Goal: Connect with others: Connect with others

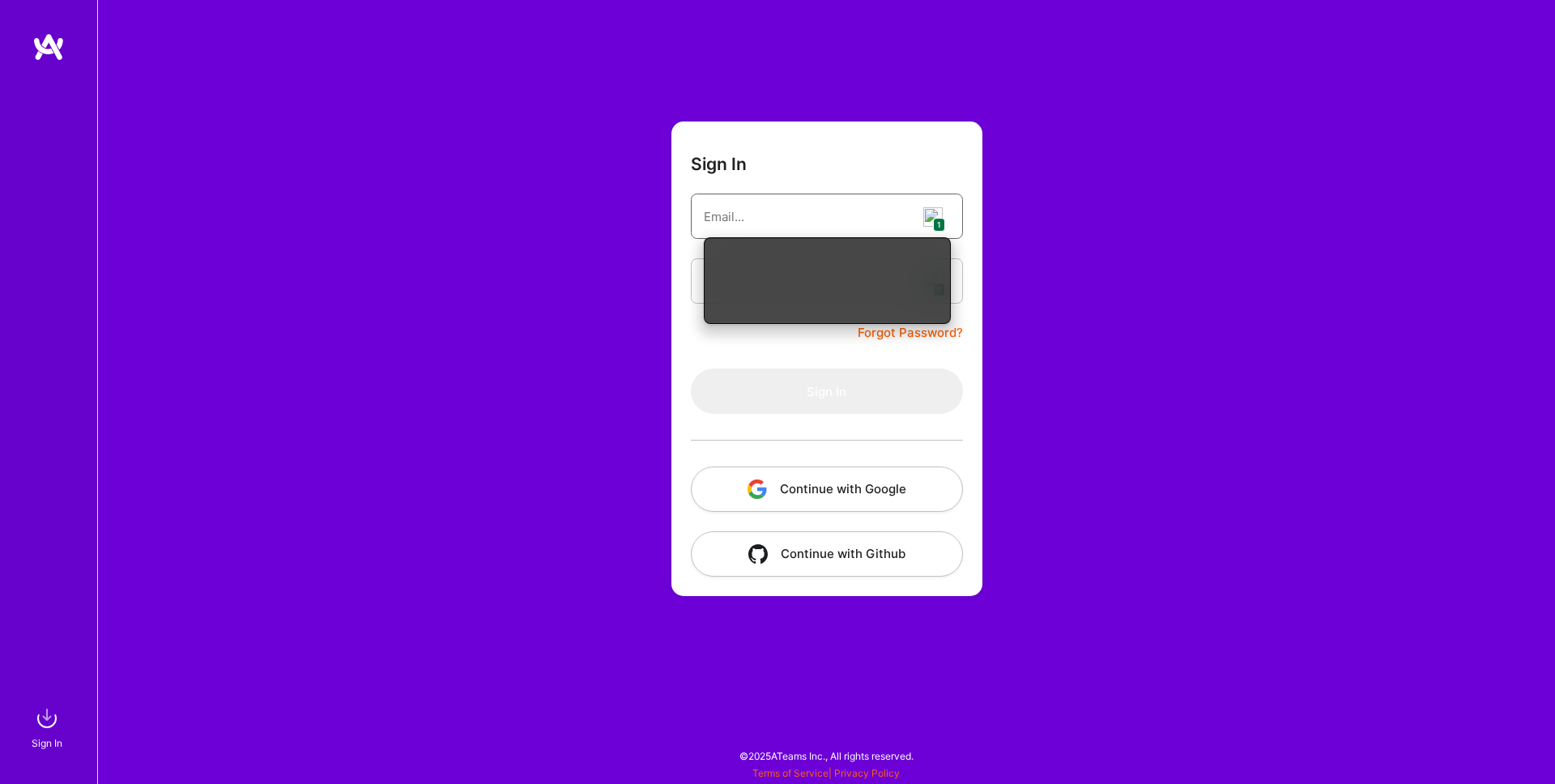
type input "[EMAIL_ADDRESS][DOMAIN_NAME]"
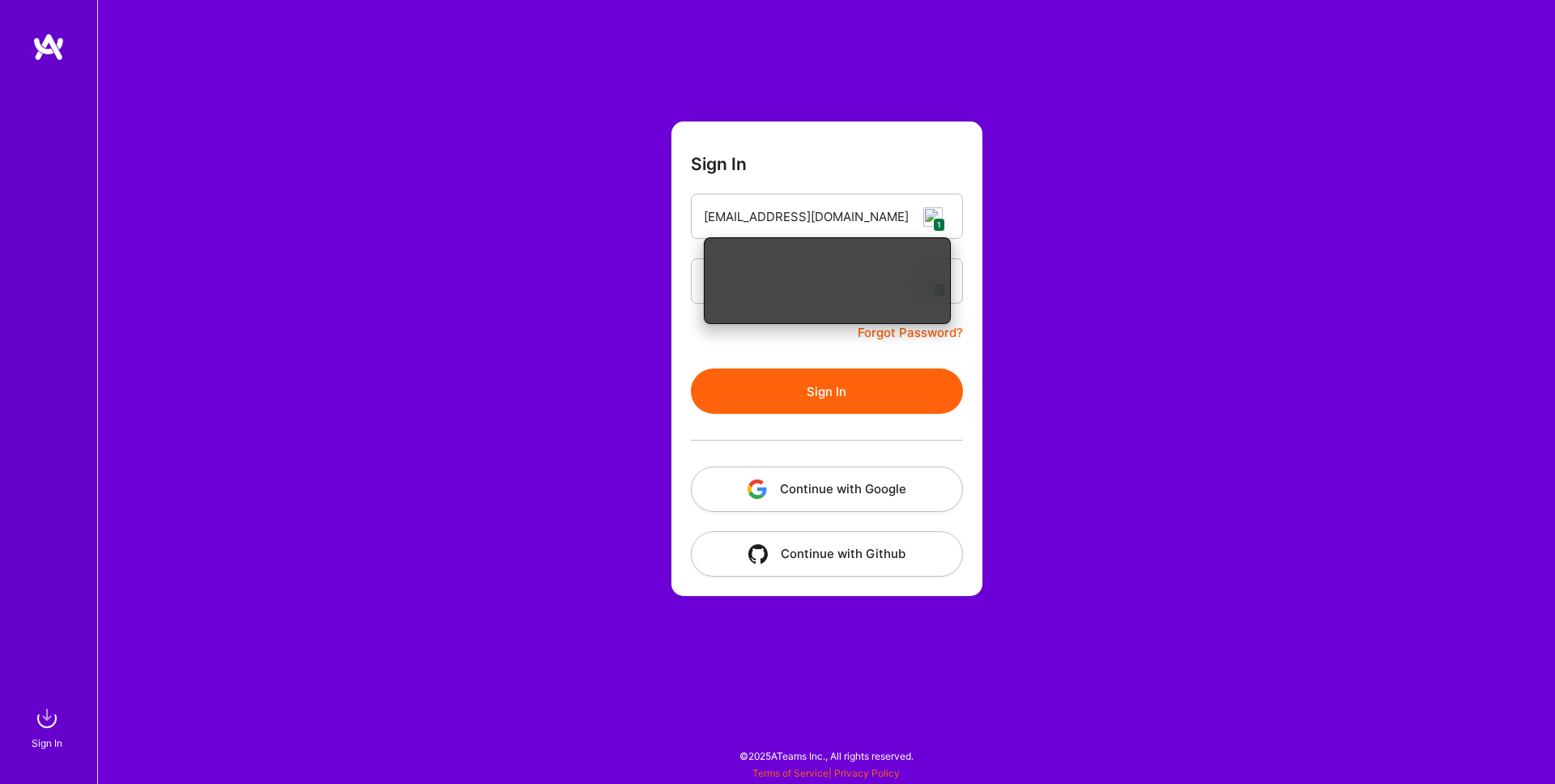
click at [826, 346] on form "Sign In [EMAIL_ADDRESS][DOMAIN_NAME] 1 1 Forgot Password? Sign In Continue with…" at bounding box center [827, 358] width 311 height 474
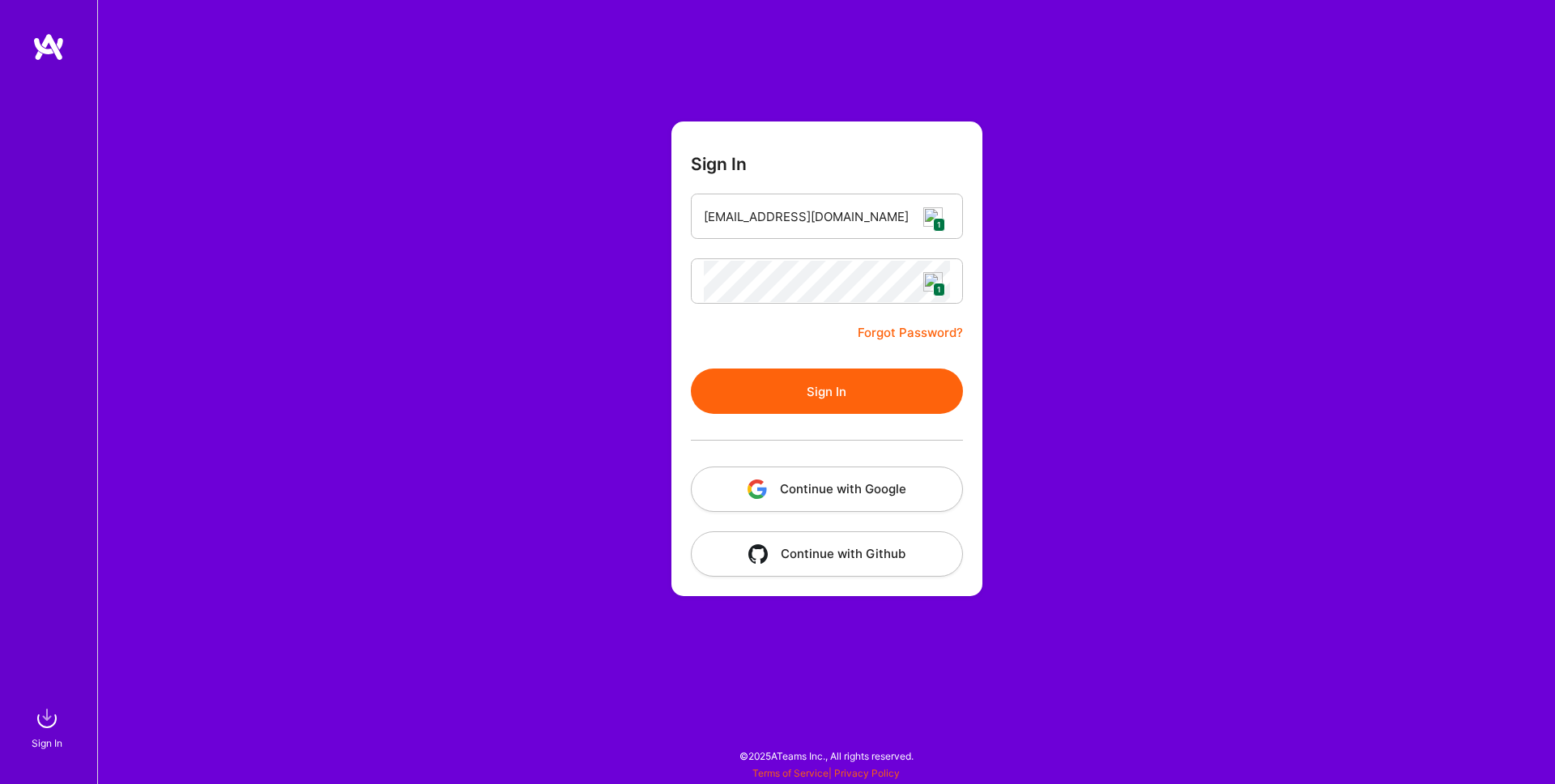
click at [820, 381] on button "Sign In" at bounding box center [827, 391] width 272 height 45
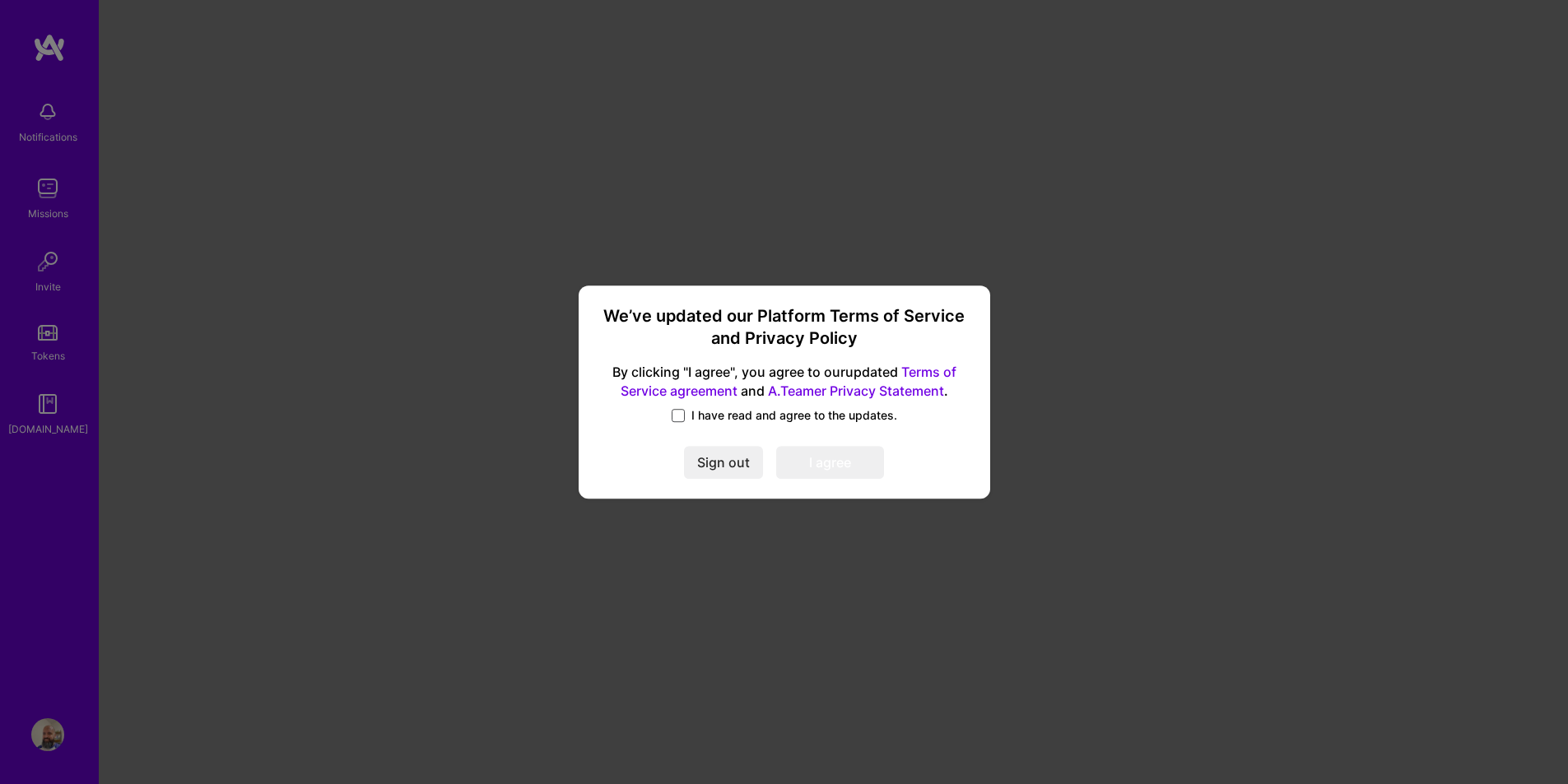
click at [677, 416] on span at bounding box center [678, 415] width 13 height 13
click at [0, 0] on input "I have read and agree to the updates." at bounding box center [0, 0] width 0 height 0
click at [869, 464] on button "I agree" at bounding box center [830, 462] width 108 height 33
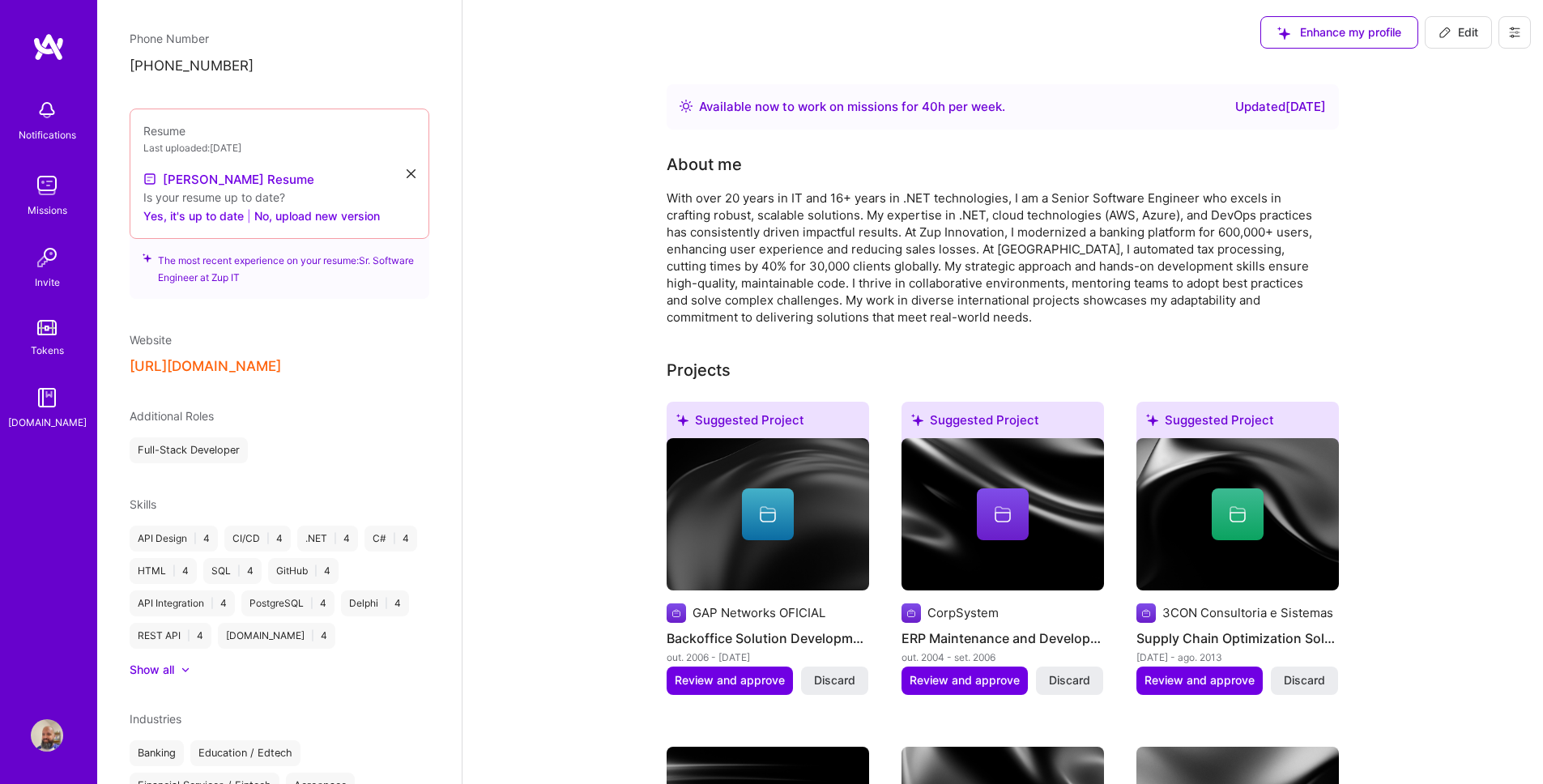
scroll to position [625, 0]
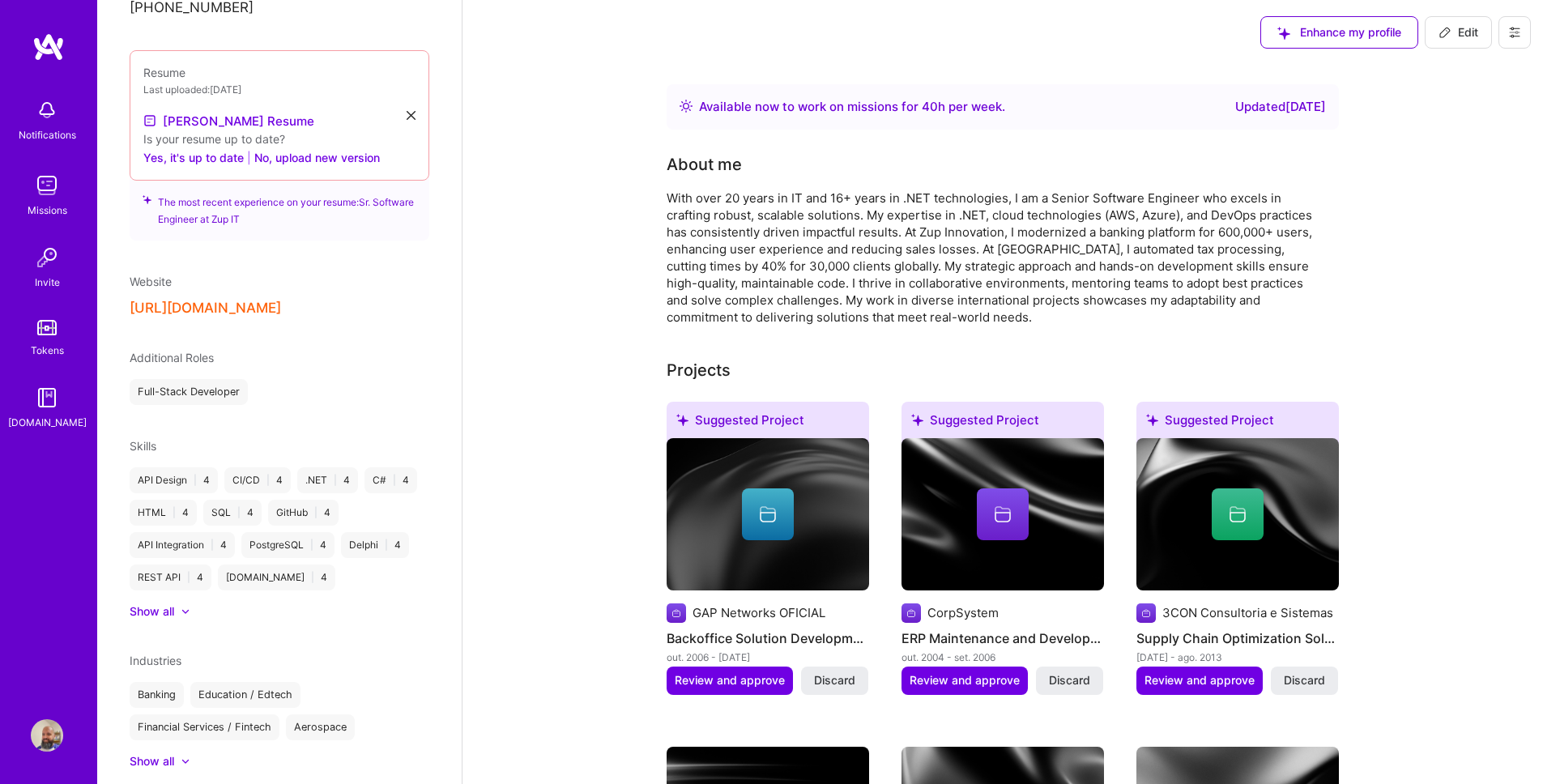
click at [63, 202] on div "Missions" at bounding box center [48, 211] width 40 height 17
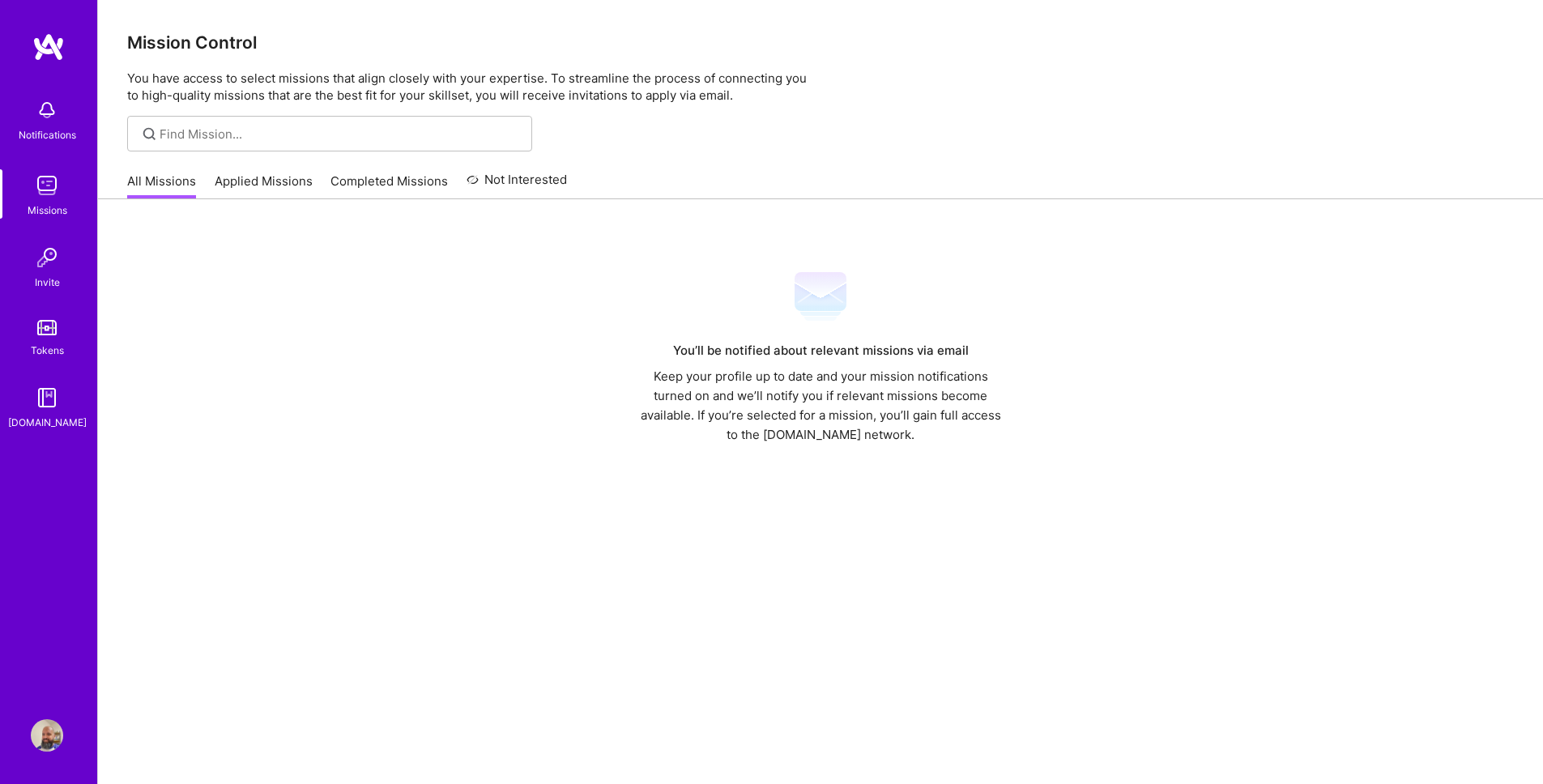
click at [276, 184] on link "Applied Missions" at bounding box center [263, 186] width 98 height 27
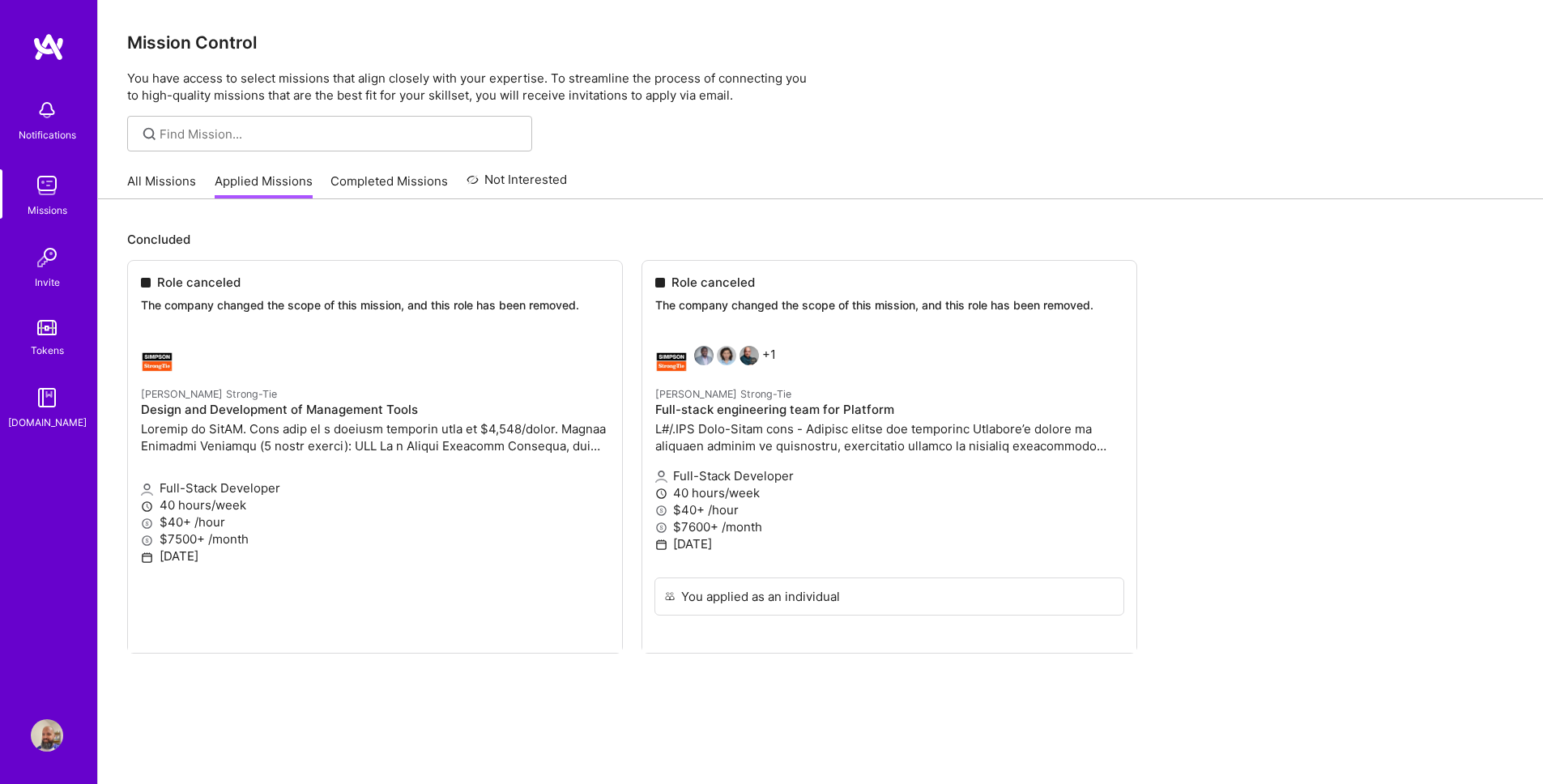
click at [412, 179] on link "Completed Missions" at bounding box center [389, 186] width 117 height 27
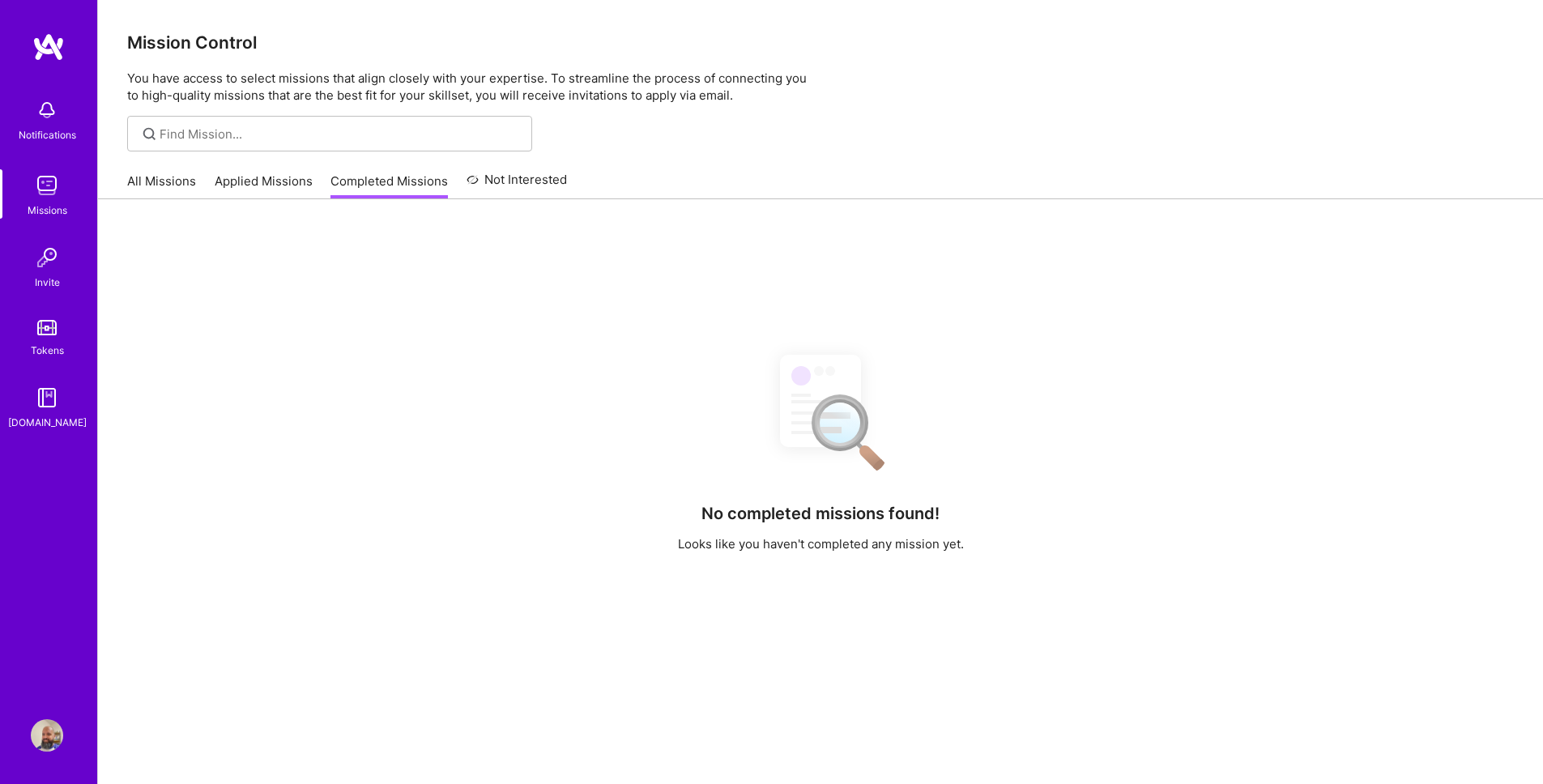
click at [486, 185] on link "Not Interested" at bounding box center [517, 185] width 101 height 29
click at [263, 183] on link "Applied Missions" at bounding box center [263, 186] width 98 height 27
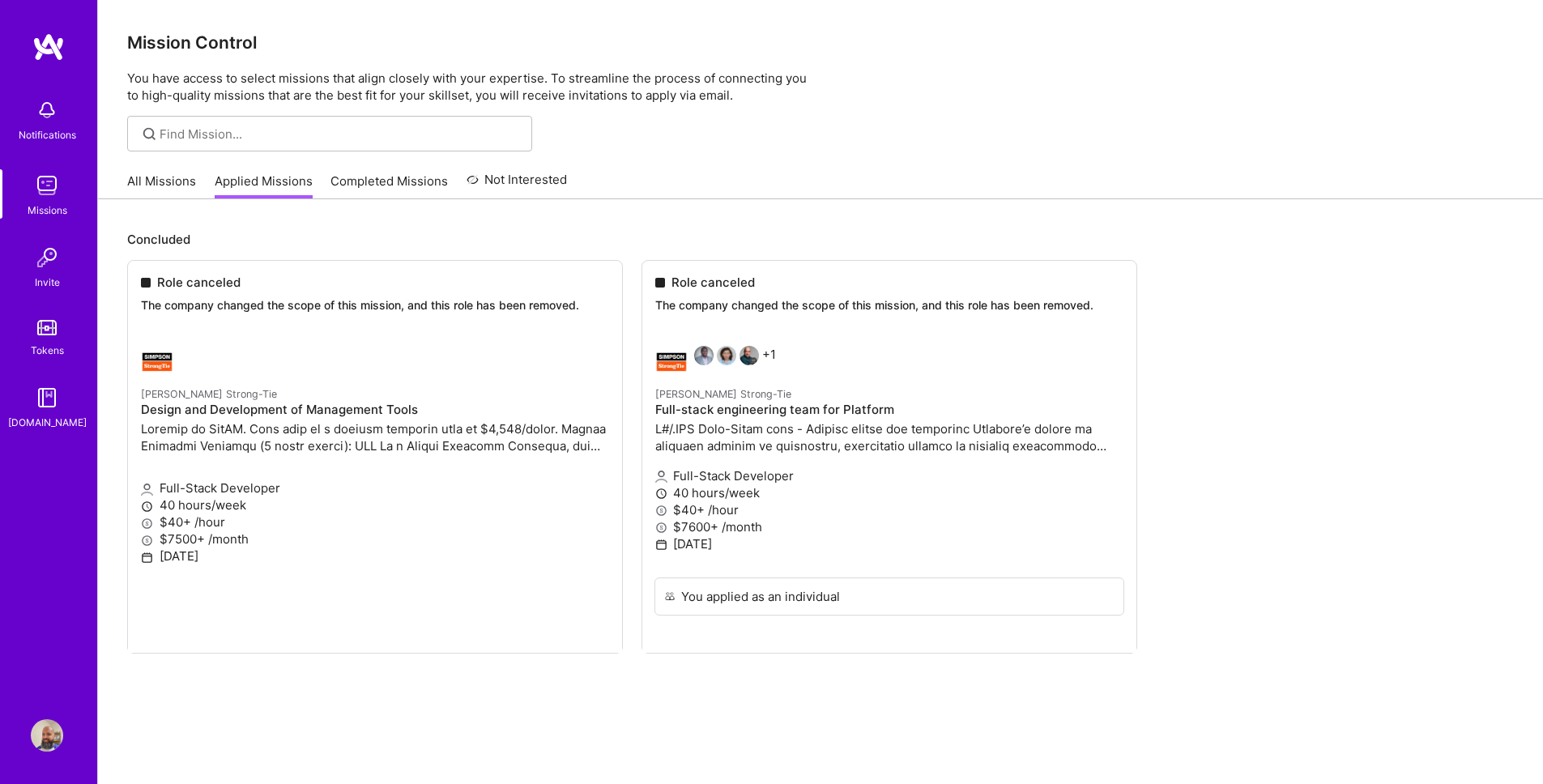
click at [157, 183] on link "All Missions" at bounding box center [161, 186] width 69 height 27
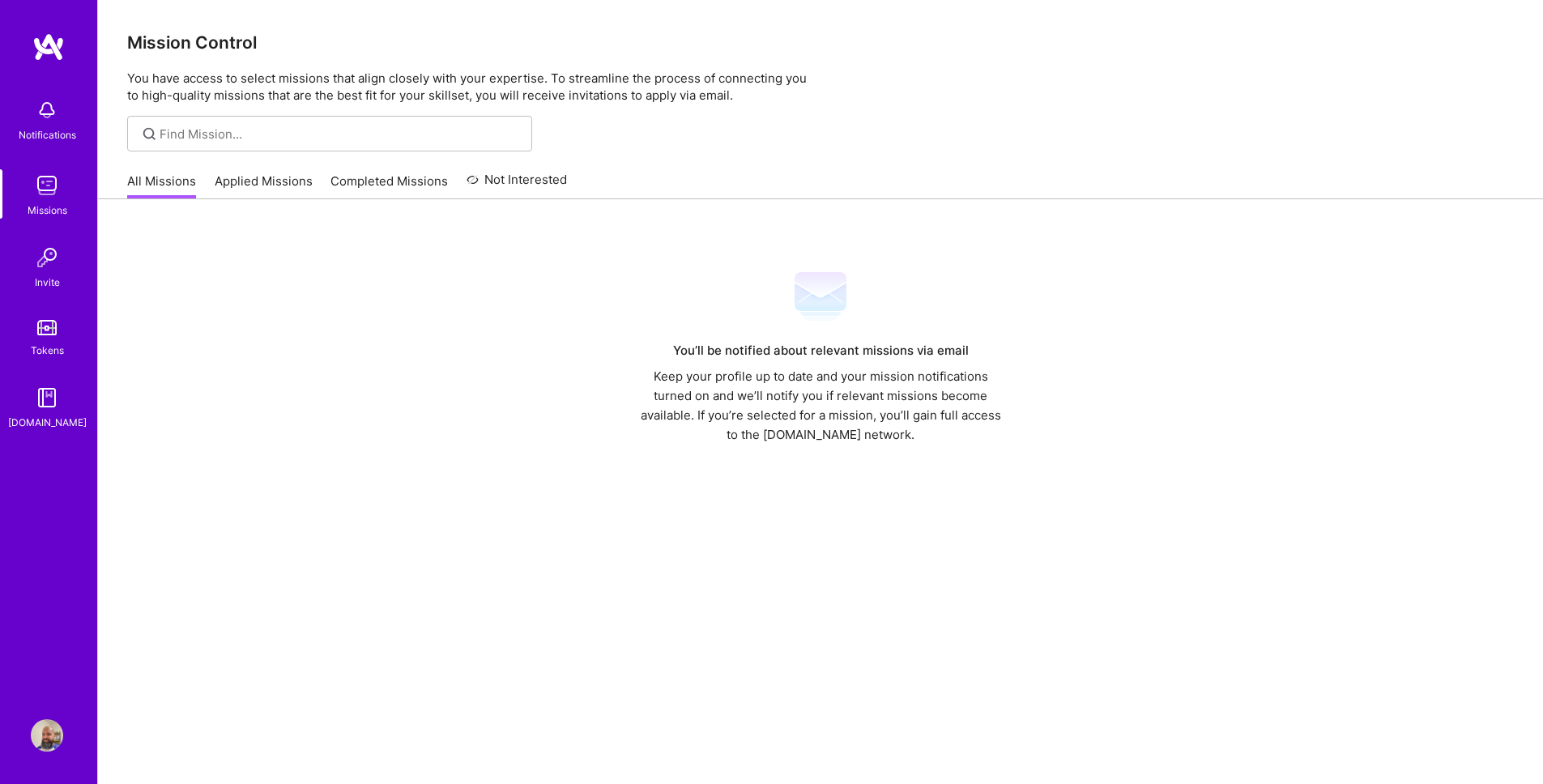
click at [167, 181] on link "All Missions" at bounding box center [161, 186] width 69 height 27
click at [43, 414] on div "[DOMAIN_NAME]" at bounding box center [47, 422] width 79 height 17
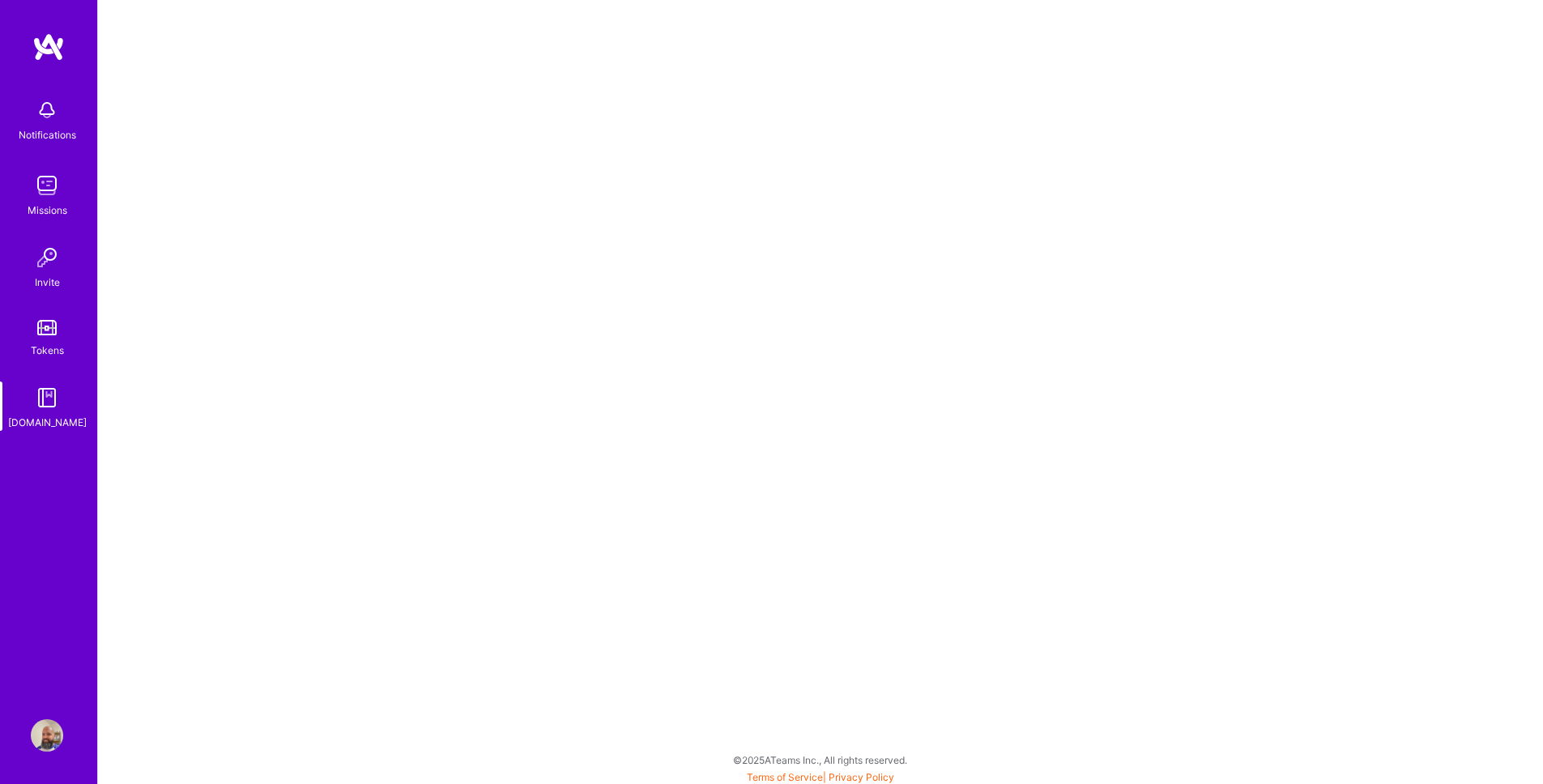
click at [52, 324] on img at bounding box center [47, 328] width 19 height 16
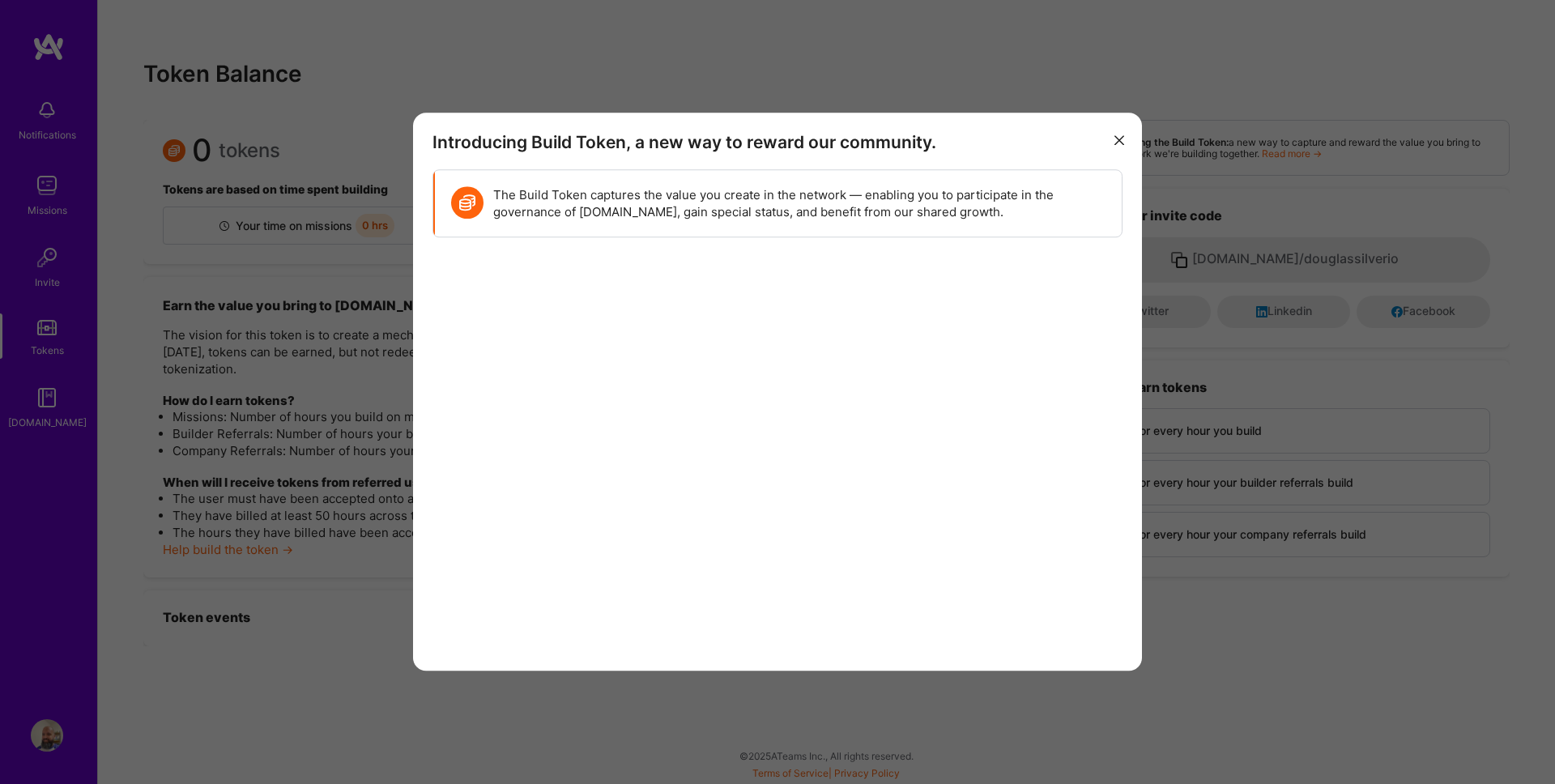
click at [1112, 136] on button "modal" at bounding box center [1119, 139] width 19 height 27
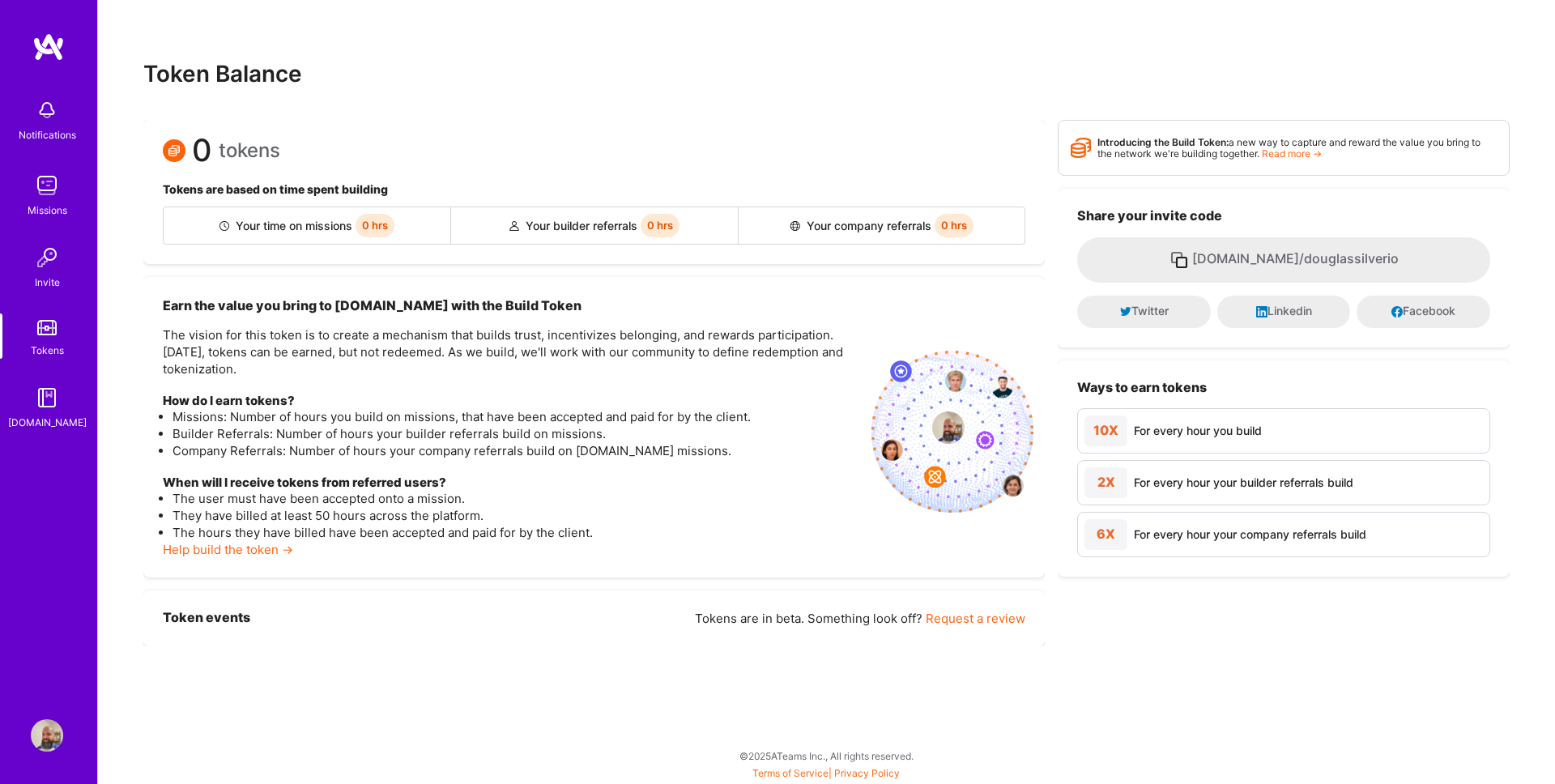
click at [54, 126] on img at bounding box center [46, 109] width 32 height 32
click at [50, 726] on img at bounding box center [46, 735] width 32 height 32
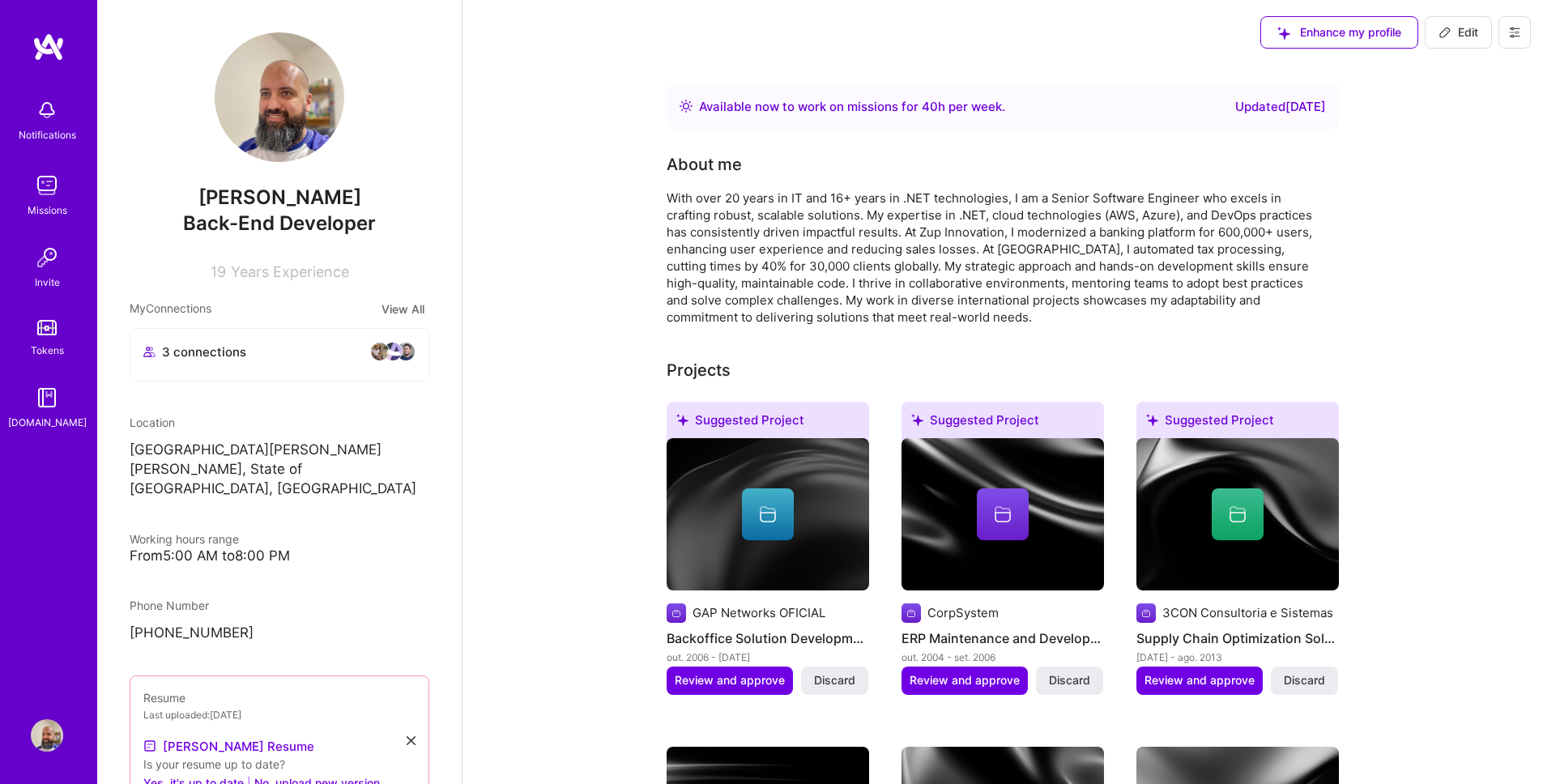
click at [370, 348] on img at bounding box center [380, 351] width 19 height 19
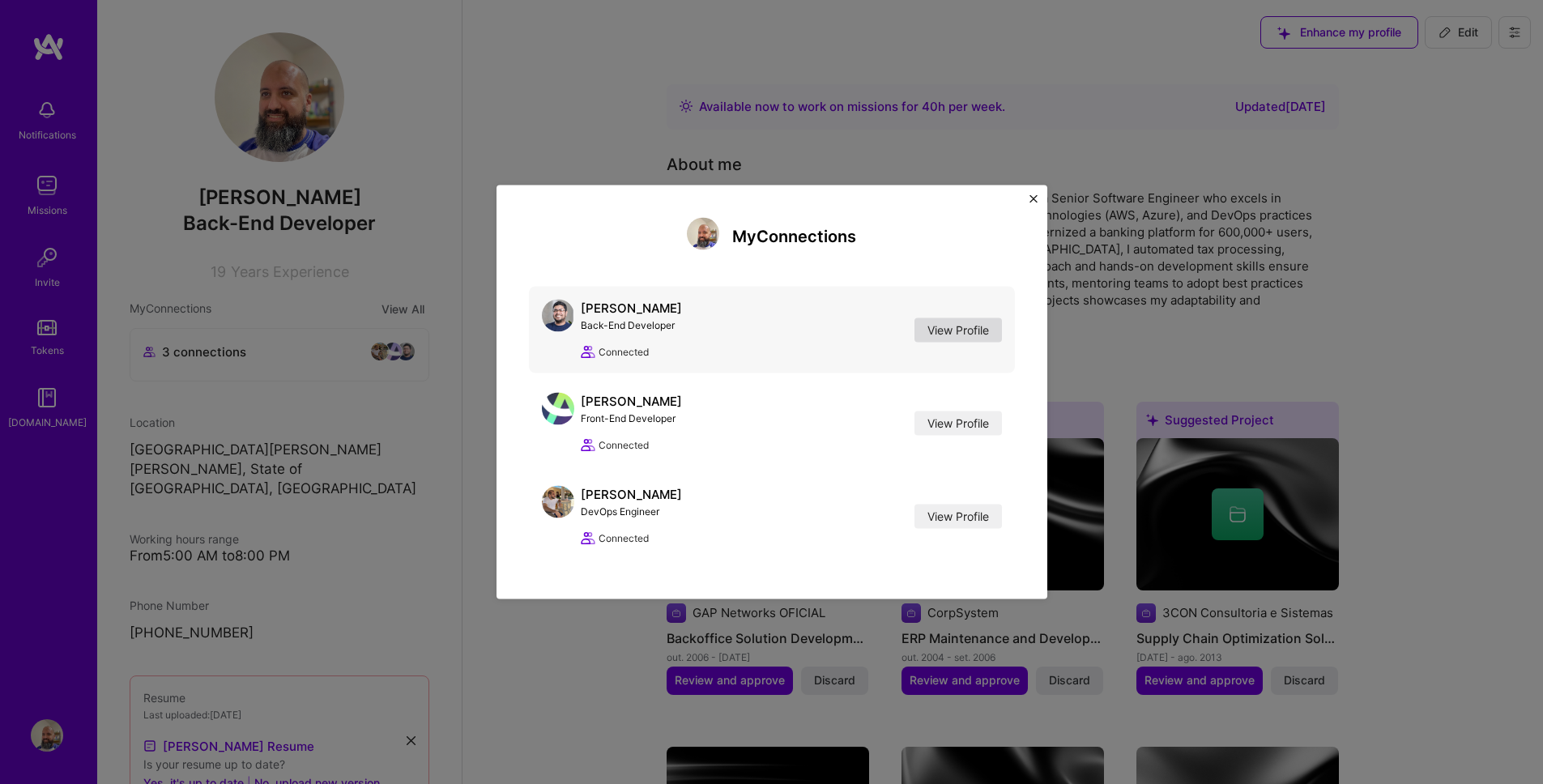
click at [980, 326] on link "View Profile" at bounding box center [958, 330] width 88 height 24
